Goal: Task Accomplishment & Management: Manage account settings

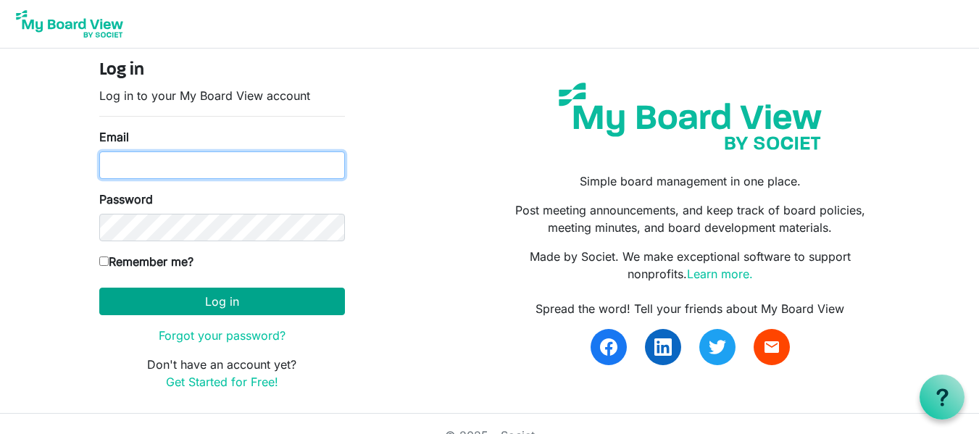
type input "[EMAIL_ADDRESS][DOMAIN_NAME]"
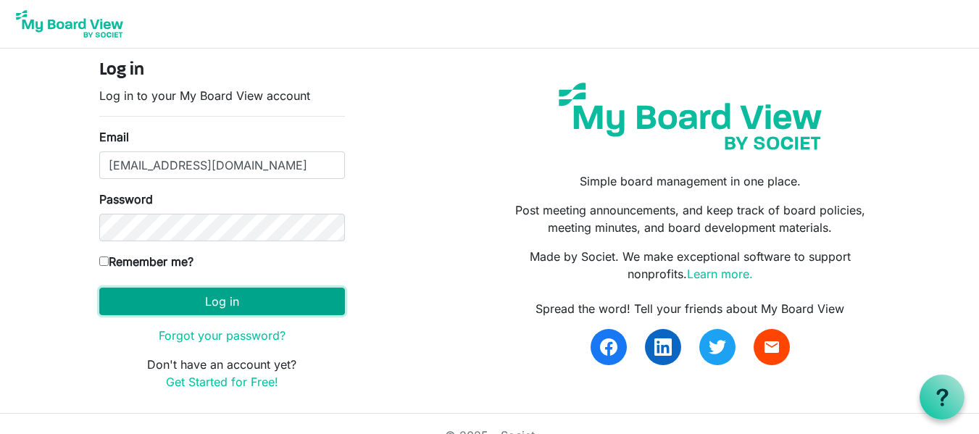
click at [223, 297] on button "Log in" at bounding box center [222, 302] width 246 height 28
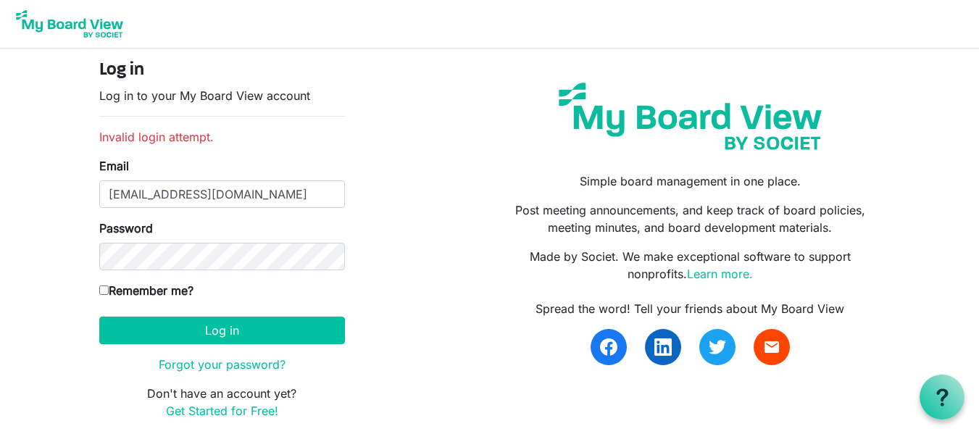
click at [107, 288] on input "Remember me?" at bounding box center [103, 290] width 9 height 9
checkbox input "true"
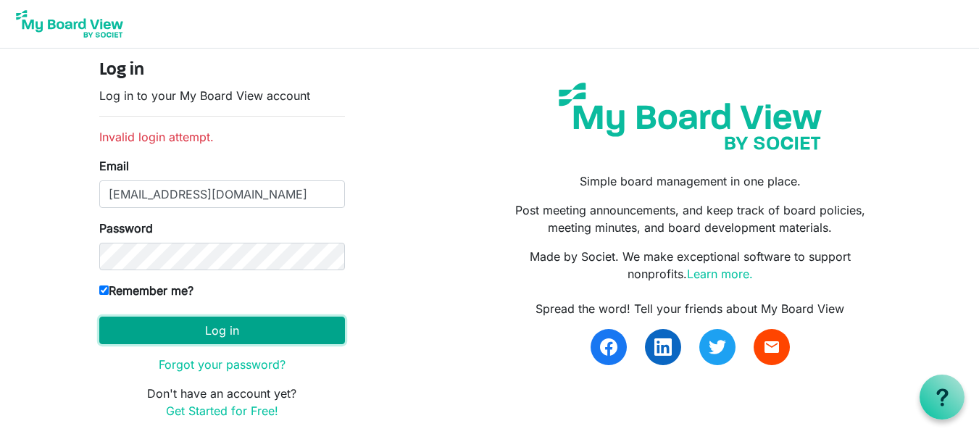
click at [245, 330] on button "Log in" at bounding box center [222, 331] width 246 height 28
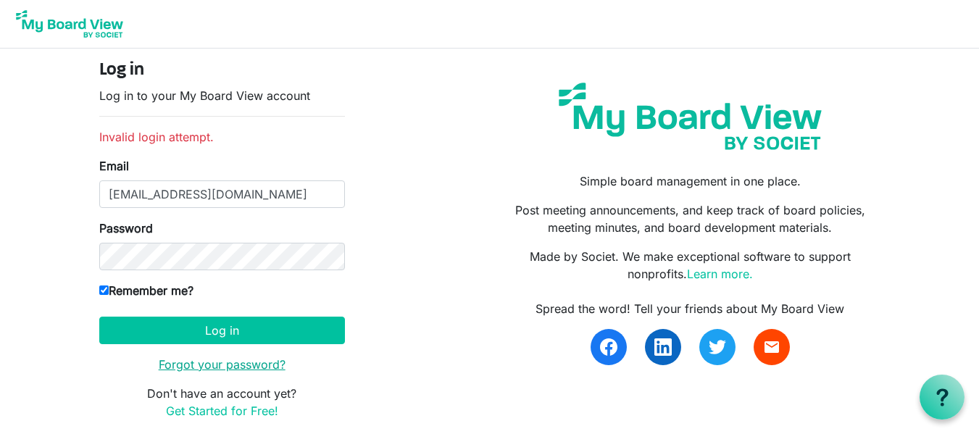
click at [257, 362] on link "Forgot your password?" at bounding box center [222, 364] width 127 height 14
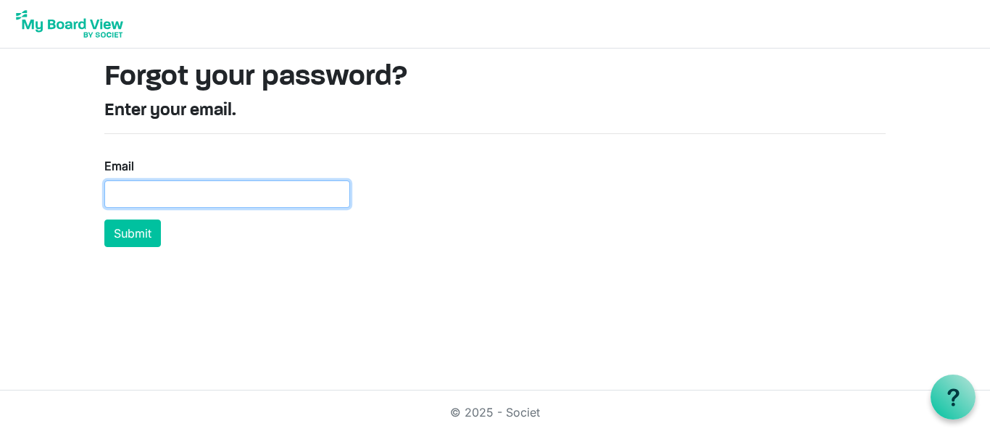
click at [177, 191] on input "Email" at bounding box center [227, 194] width 246 height 28
type input "[EMAIL_ADDRESS][DOMAIN_NAME]"
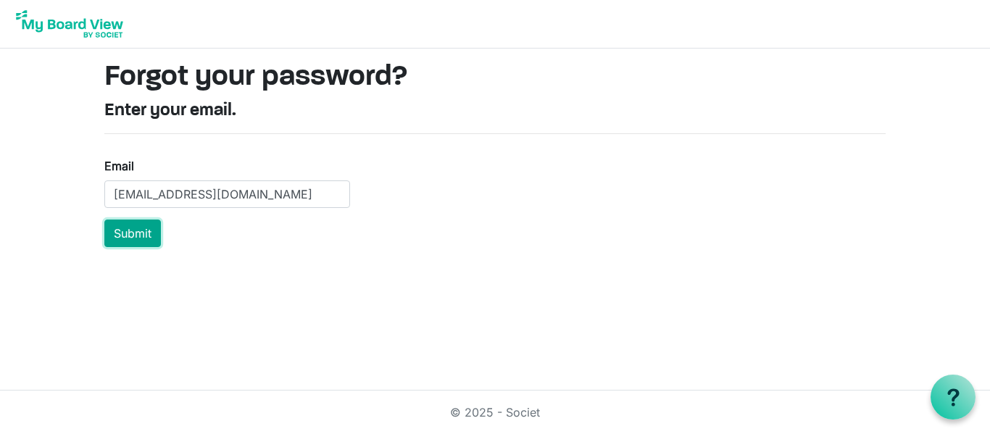
click at [140, 235] on button "Submit" at bounding box center [132, 234] width 57 height 28
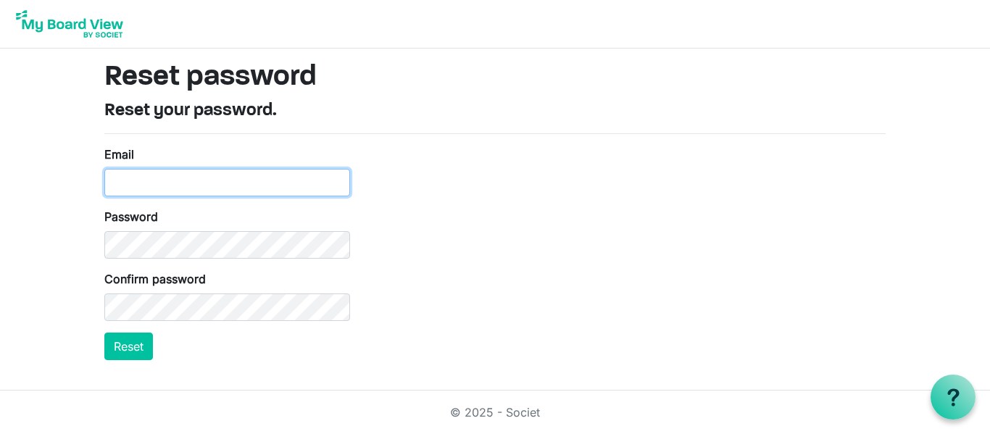
click at [182, 188] on input "Email" at bounding box center [227, 183] width 246 height 28
type input "[EMAIL_ADDRESS][DOMAIN_NAME]"
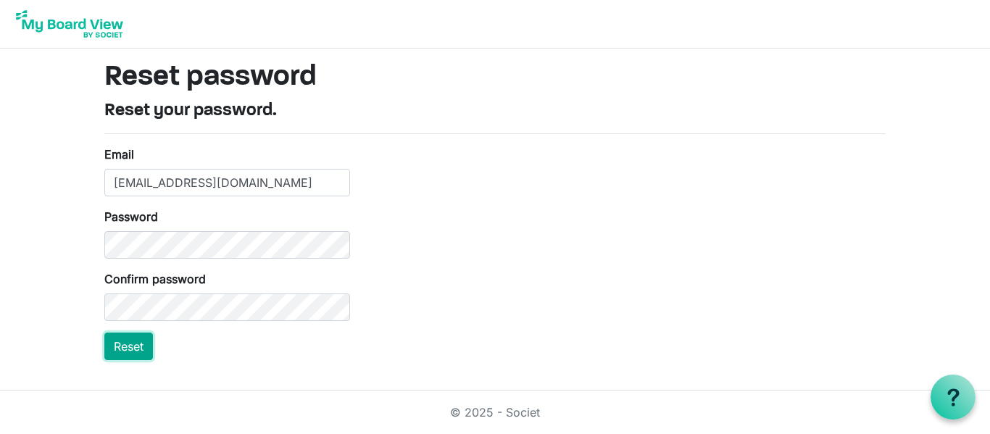
click at [141, 352] on button "Reset" at bounding box center [128, 347] width 49 height 28
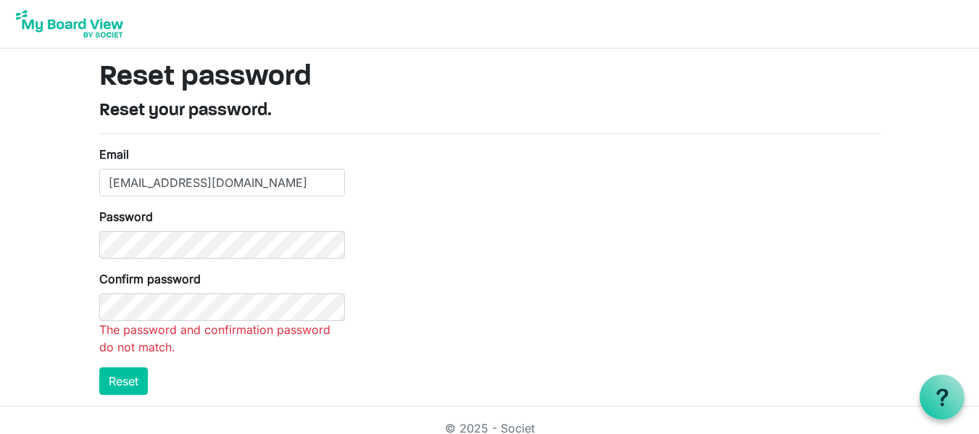
click at [191, 229] on div "Password" at bounding box center [222, 233] width 246 height 51
click at [123, 372] on html "Reset password Reset your password. Email [EMAIL_ADDRESS][DOMAIN_NAME] Password…" at bounding box center [489, 225] width 979 height 450
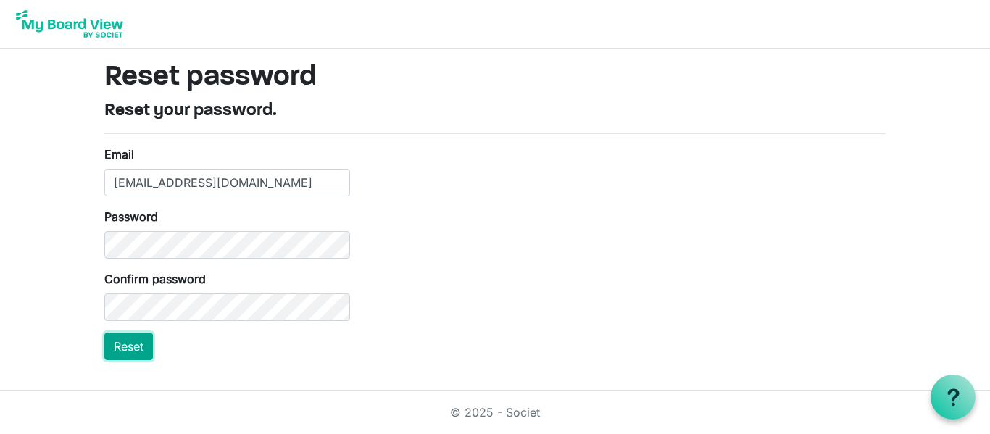
click at [122, 347] on button "Reset" at bounding box center [128, 347] width 49 height 28
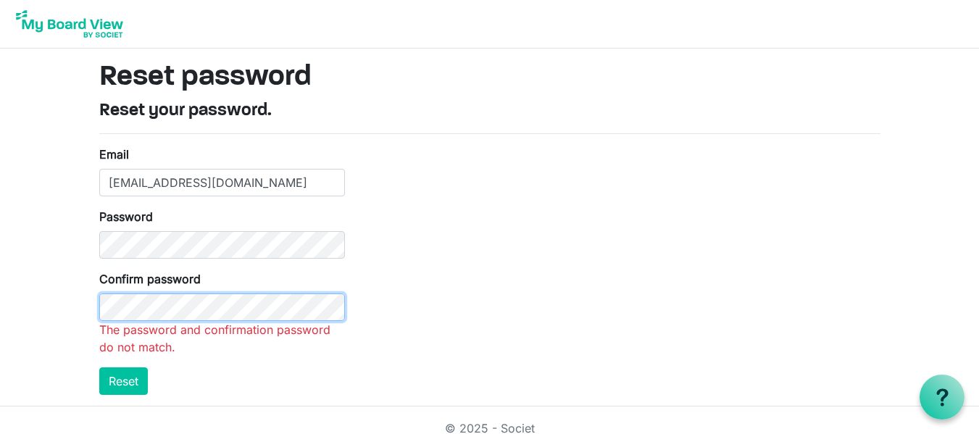
scroll to position [16, 0]
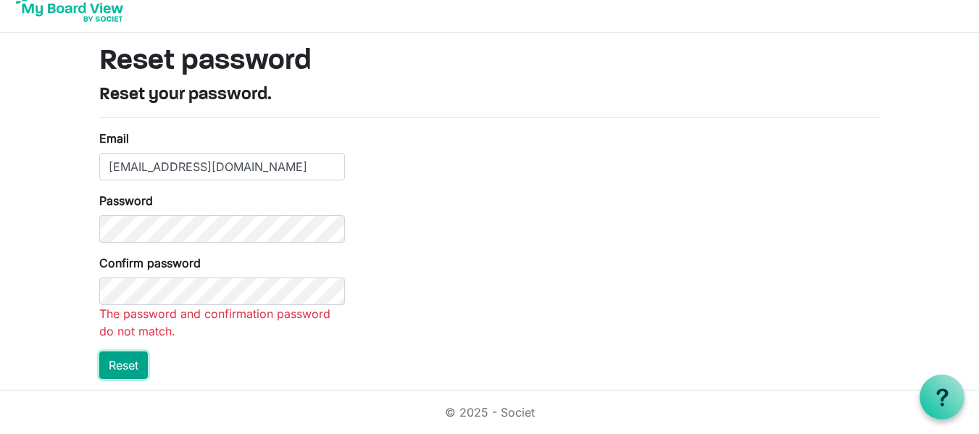
click at [137, 365] on main "Reset password Reset your password. Email stevewinterbergbu@gmail.com Password …" at bounding box center [490, 212] width 804 height 358
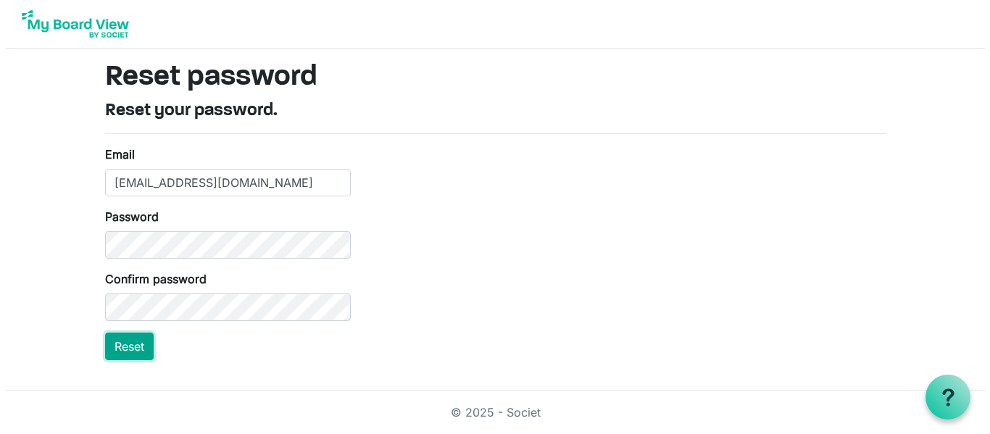
scroll to position [0, 0]
click at [136, 338] on button "Reset" at bounding box center [128, 347] width 49 height 28
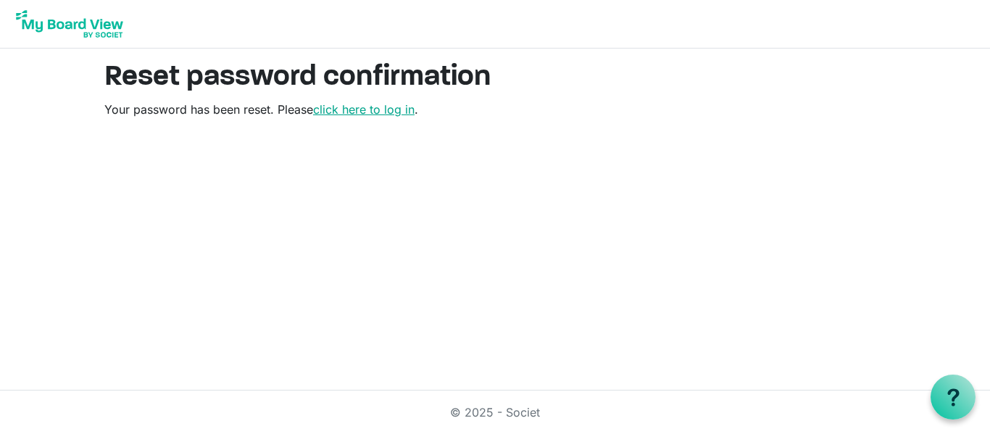
click at [404, 116] on link "click here to log in" at bounding box center [363, 109] width 101 height 14
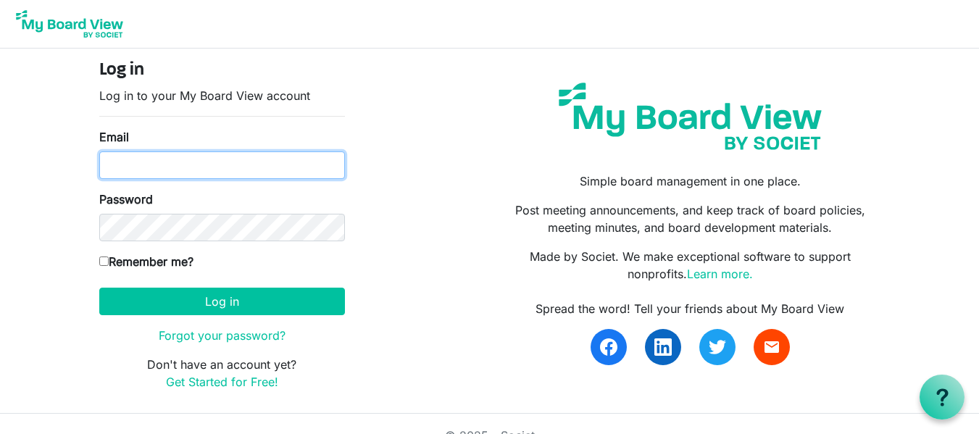
type input "stevewinterbergbu@gmail.com"
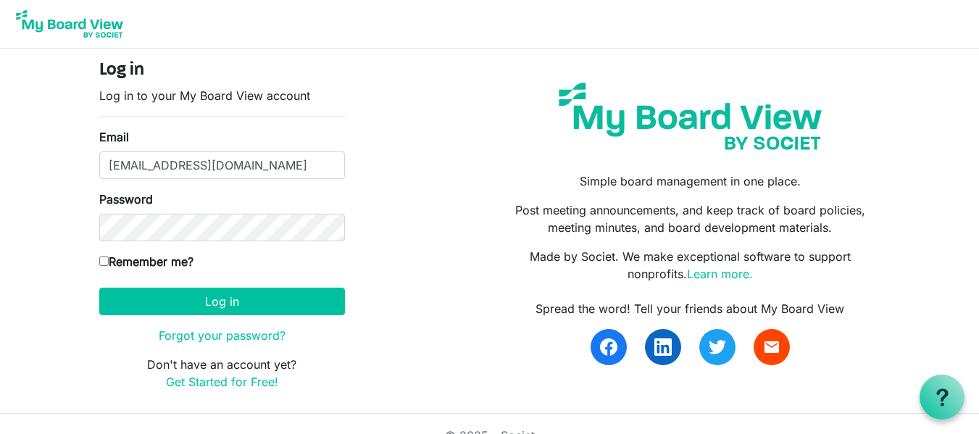
click at [105, 257] on input "Remember me?" at bounding box center [103, 261] width 9 height 9
checkbox input "true"
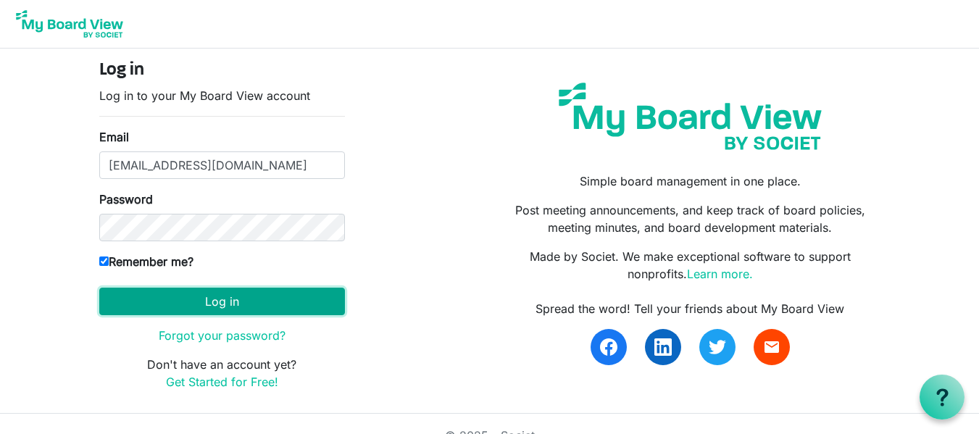
click at [208, 304] on button "Log in" at bounding box center [222, 302] width 246 height 28
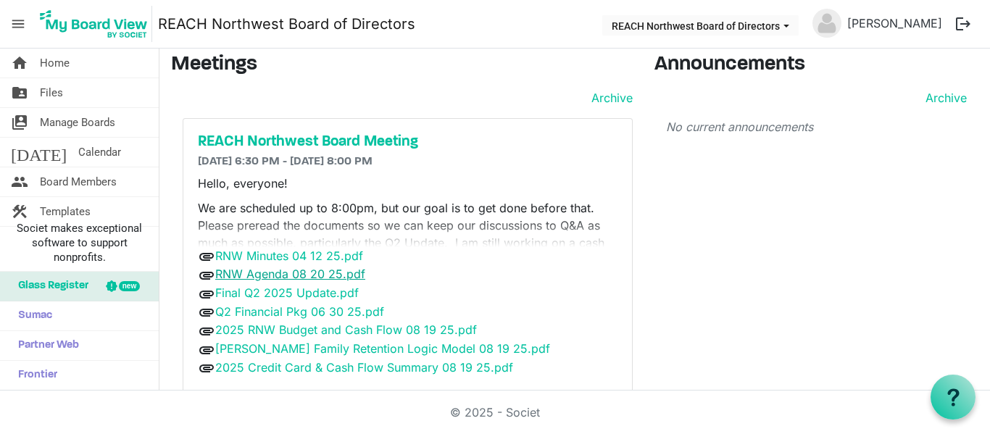
scroll to position [32, 0]
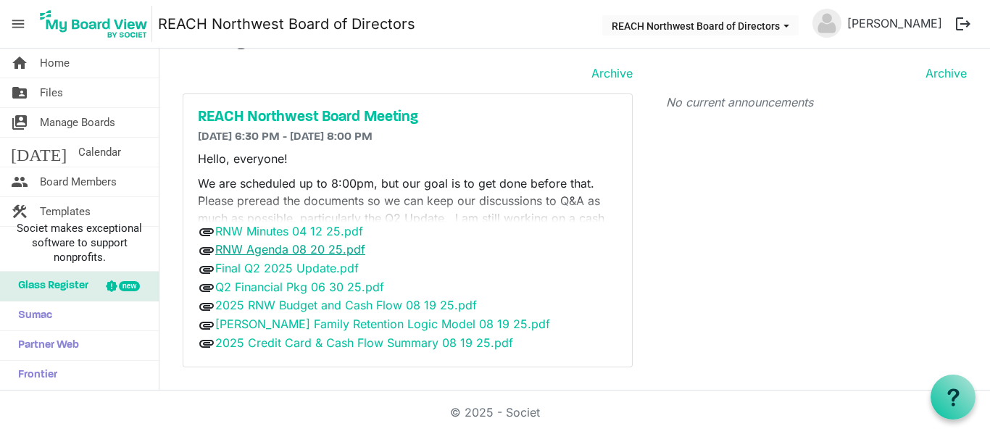
click at [280, 249] on link "RNW Agenda 08 20 25.pdf" at bounding box center [290, 249] width 150 height 14
click at [268, 267] on link "Final Q2 2025 Update.pdf" at bounding box center [286, 268] width 143 height 14
click at [309, 282] on link "Q2 Financial Pkg 06 30 25.pdf" at bounding box center [299, 287] width 169 height 14
click at [268, 307] on link "2025 RNW Budget and Cash Flow 08 19 25.pdf" at bounding box center [346, 305] width 262 height 14
click at [313, 339] on link "2025 Credit Card & Cash Flow Summary 08 19 25.pdf" at bounding box center [364, 343] width 298 height 14
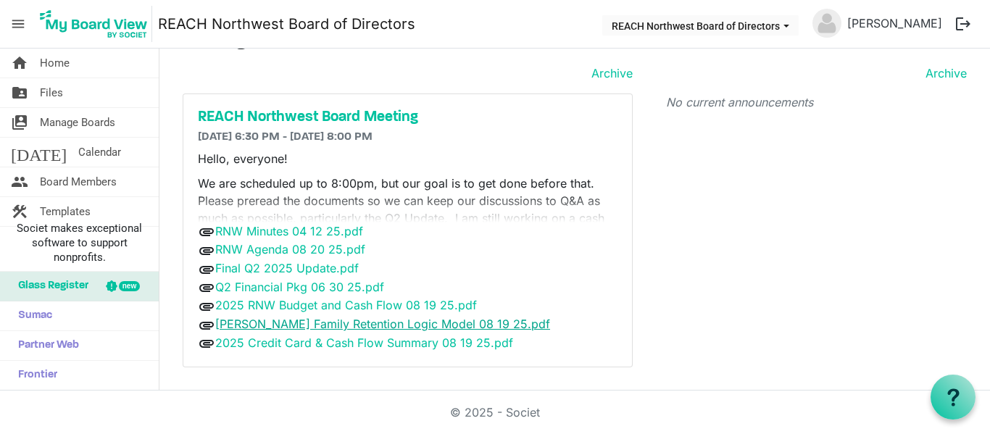
click at [330, 325] on link "[PERSON_NAME] Family Retention Logic Model 08 19 25.pdf" at bounding box center [382, 324] width 335 height 14
